Goal: Task Accomplishment & Management: Complete application form

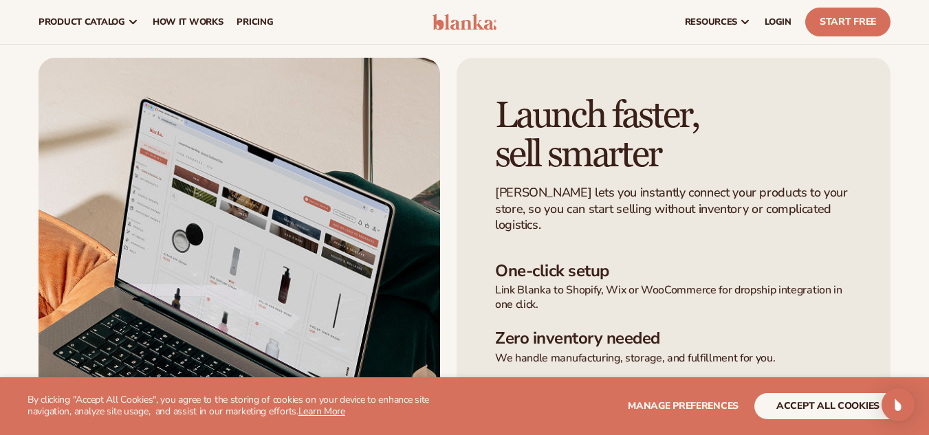
scroll to position [261, 0]
click at [452, 216] on div "Launch faster,  sell smarter Blanka lets you instantly connect your products to…" at bounding box center [464, 309] width 852 height 502
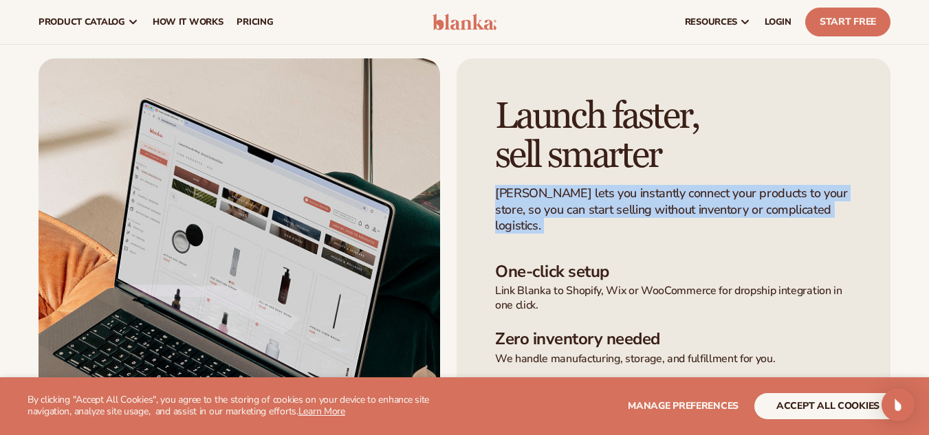
click at [452, 216] on div "Launch faster,  sell smarter Blanka lets you instantly connect your products to…" at bounding box center [464, 309] width 852 height 502
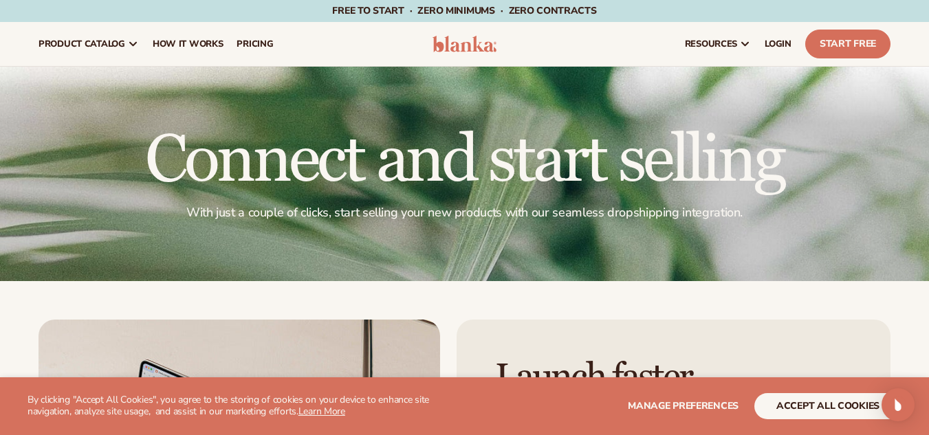
scroll to position [0, 0]
click at [841, 45] on link "Start Free" at bounding box center [847, 44] width 85 height 29
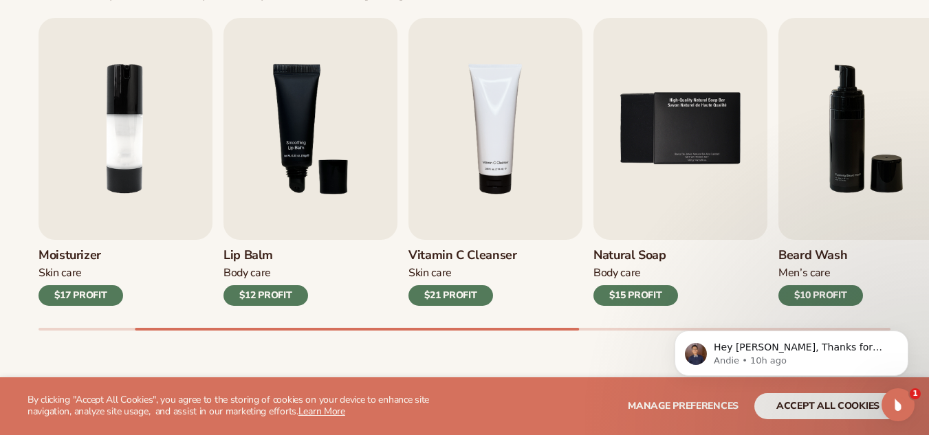
scroll to position [674, 0]
